Goal: Task Accomplishment & Management: Use online tool/utility

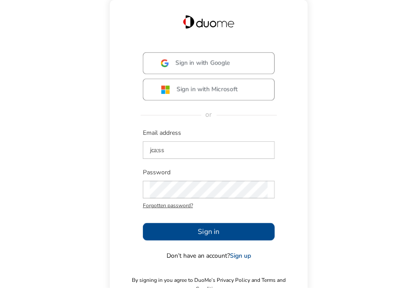
drag, startPoint x: 0, startPoint y: 0, endPoint x: 139, endPoint y: 10, distance: 139.8
click at [139, 10] on div "Sign in with Google Sign in with Microsoft or Email address jca;ss Password For…" at bounding box center [209, 151] width 198 height 303
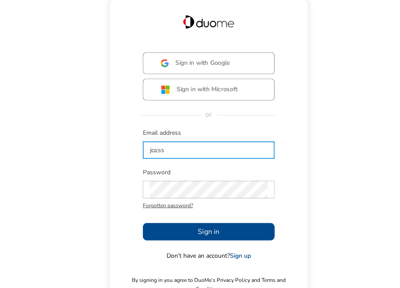
drag, startPoint x: 173, startPoint y: 142, endPoint x: 160, endPoint y: 165, distance: 26.6
click at [95, 143] on div "Sign in with Google Sign in with Microsoft or Email address jca;ss Password For…" at bounding box center [209, 144] width 418 height 288
type input "[EMAIL_ADDRESS][PERSON_NAME][DOMAIN_NAME]"
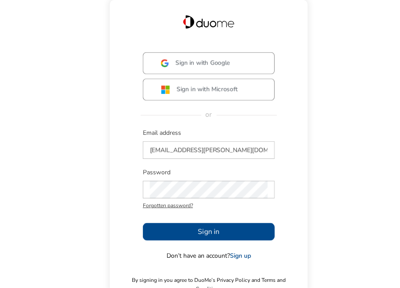
click at [231, 231] on button "Sign in" at bounding box center [209, 232] width 132 height 18
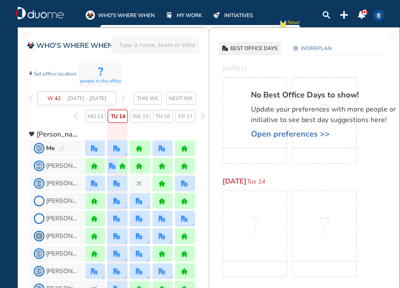
click at [273, 134] on span "Open preferences >>" at bounding box center [328, 134] width 154 height 9
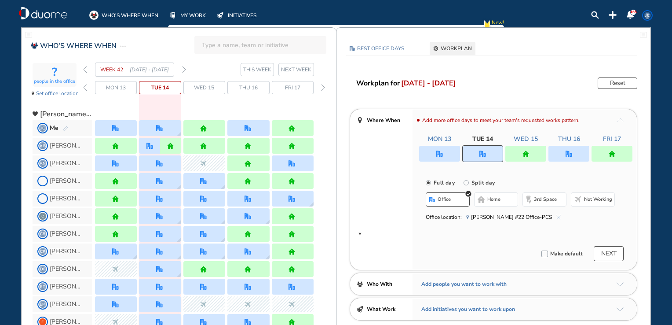
click at [400, 157] on div at bounding box center [525, 154] width 41 height 16
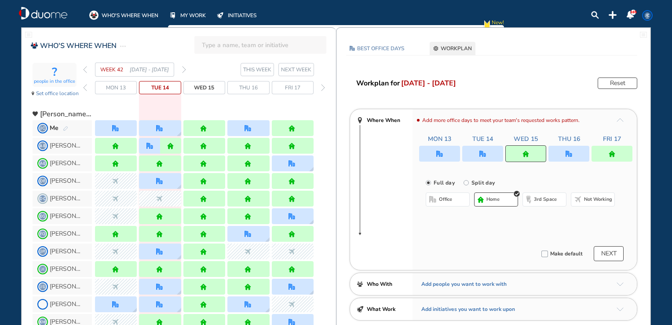
click at [400, 197] on span "Not working" at bounding box center [598, 199] width 28 height 7
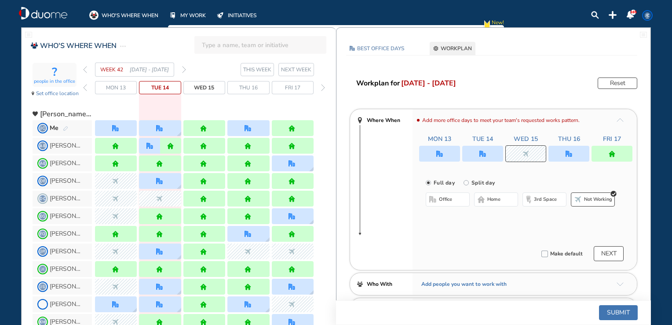
click at [400, 157] on div at bounding box center [482, 154] width 41 height 16
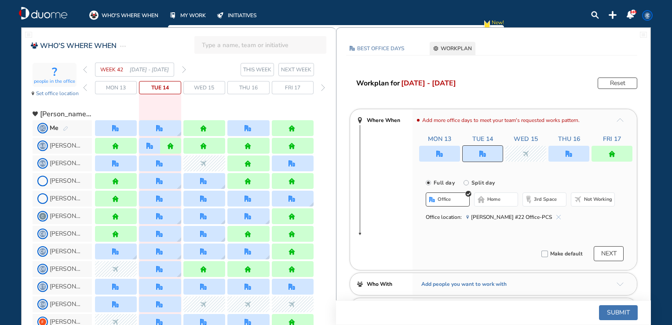
click at [400, 156] on div at bounding box center [482, 153] width 41 height 17
click at [400, 201] on span "Not working" at bounding box center [598, 199] width 28 height 7
click at [400, 152] on div at bounding box center [525, 154] width 41 height 16
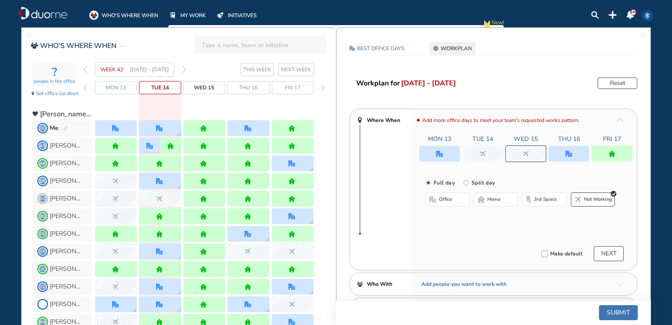
drag, startPoint x: 436, startPoint y: 194, endPoint x: 434, endPoint y: 189, distance: 6.0
click at [400, 193] on button "office" at bounding box center [448, 199] width 44 height 14
click at [400, 288] on button "Submit" at bounding box center [618, 312] width 39 height 15
